Goal: Information Seeking & Learning: Learn about a topic

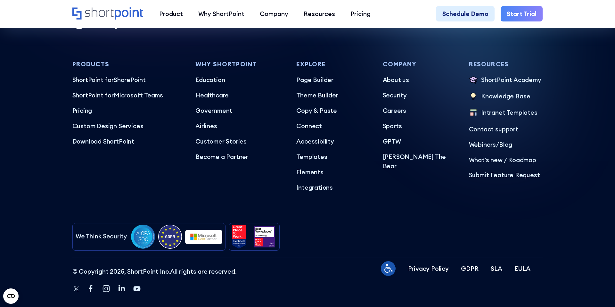
scroll to position [3832, 0]
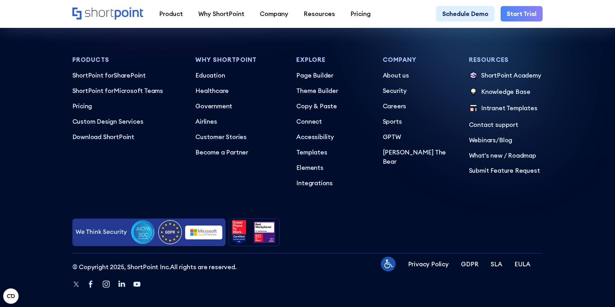
click at [193, 225] on img at bounding box center [203, 232] width 37 height 14
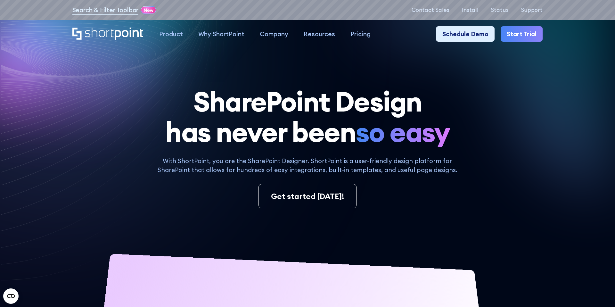
click at [356, 76] on icon at bounding box center [454, 135] width 324 height 250
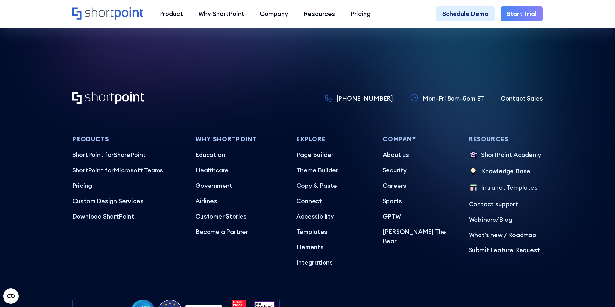
scroll to position [3832, 0]
